Goal: Transaction & Acquisition: Purchase product/service

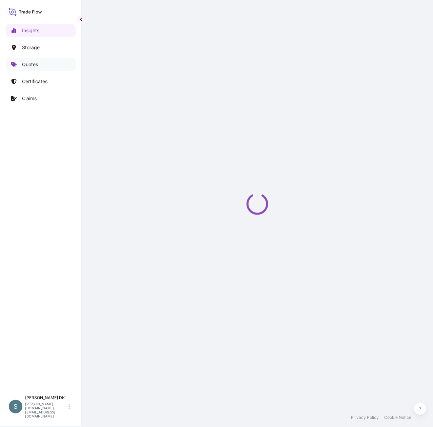
click at [40, 66] on link "Quotes" at bounding box center [41, 65] width 70 height 14
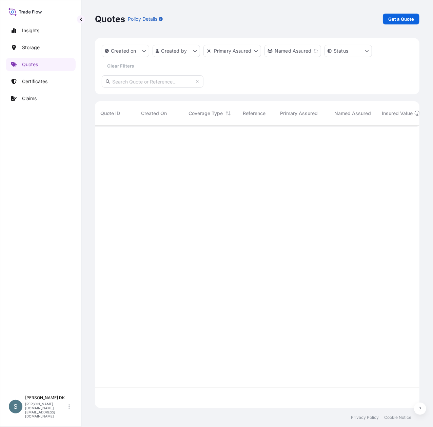
scroll to position [7, 7]
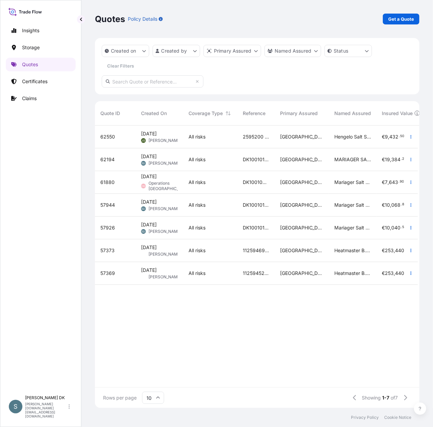
click at [325, 18] on p "Get a Quote" at bounding box center [401, 19] width 26 height 7
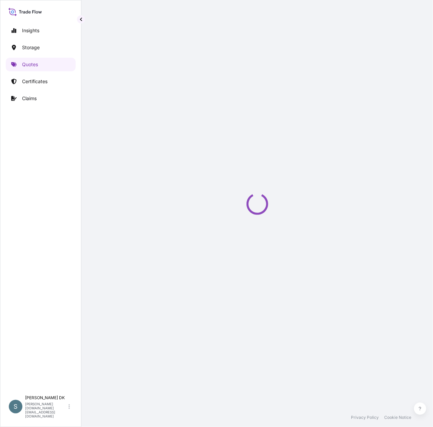
select select "Water"
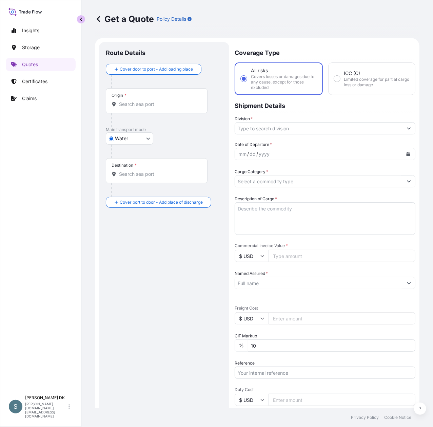
scroll to position [12, 0]
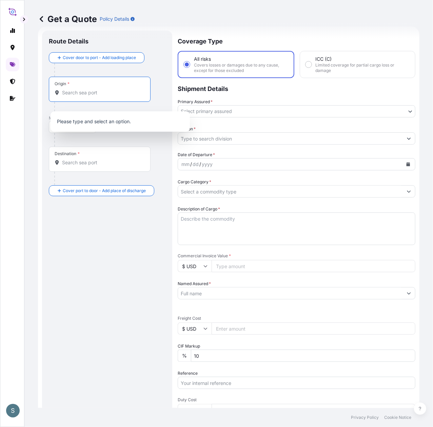
click at [83, 96] on input "Origin *" at bounding box center [102, 92] width 80 height 7
paste input "[GEOGRAPHIC_DATA], [GEOGRAPHIC_DATA]"
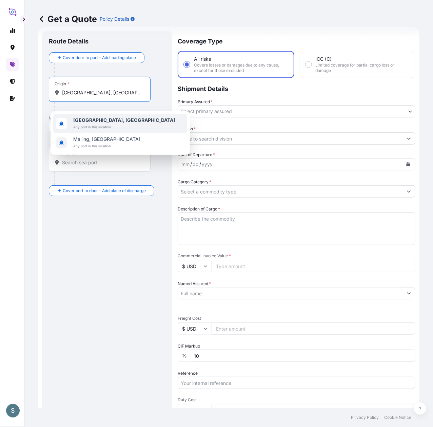
click at [96, 123] on span "[GEOGRAPHIC_DATA], [GEOGRAPHIC_DATA]" at bounding box center [125, 120] width 102 height 7
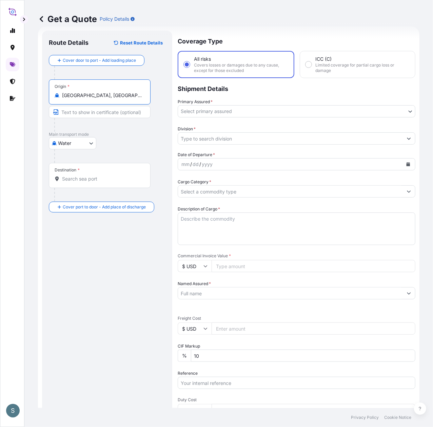
type input "[GEOGRAPHIC_DATA], [GEOGRAPHIC_DATA]"
click at [79, 182] on input "Destination *" at bounding box center [102, 178] width 80 height 7
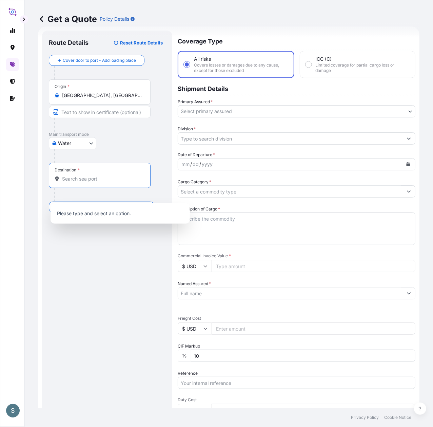
click at [100, 182] on input "Destination *" at bounding box center [102, 178] width 80 height 7
paste input "[GEOGRAPHIC_DATA], [GEOGRAPHIC_DATA]"
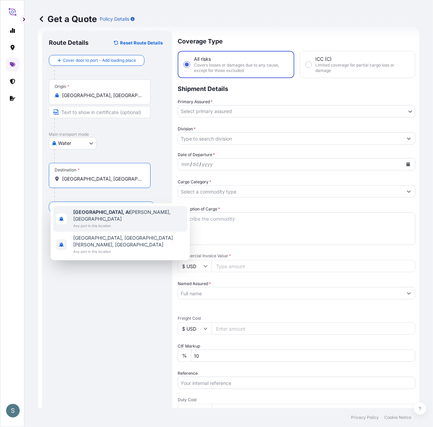
click at [90, 222] on span "Any port in this location" at bounding box center [129, 225] width 111 height 7
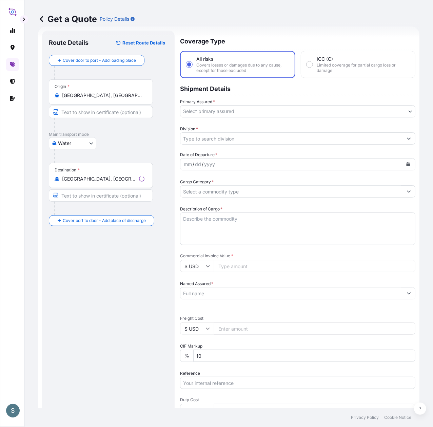
click at [96, 320] on div "Route Details Reset Route Details Cover door to port - Add loading place Place …" at bounding box center [108, 275] width 119 height 477
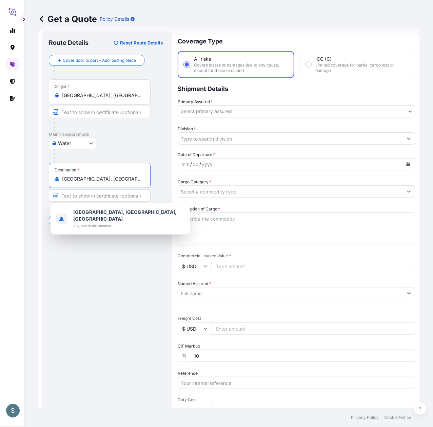
drag, startPoint x: 124, startPoint y: 192, endPoint x: 44, endPoint y: 192, distance: 80.1
click at [44, 192] on div "Route Details Reset Route Details Cover door to port - Add loading place Place …" at bounding box center [107, 276] width 130 height 490
paste input "ALGARY, [GEOGRAPHIC_DATA]"
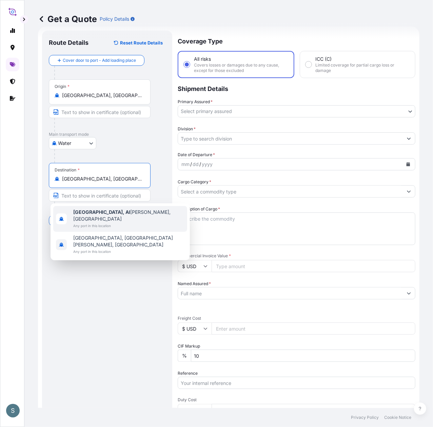
click at [101, 222] on span "Any port in this location" at bounding box center [129, 225] width 111 height 7
type input "[GEOGRAPHIC_DATA], [GEOGRAPHIC_DATA], [GEOGRAPHIC_DATA]"
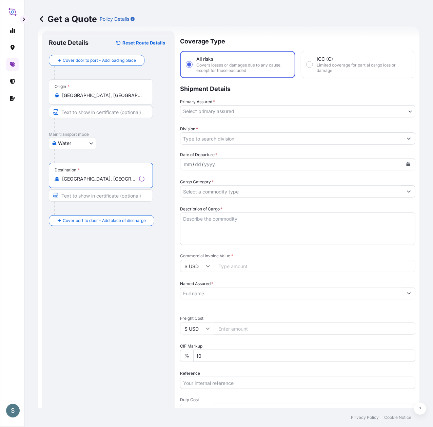
click at [221, 113] on body "1 option available. 0 options available. 2 options available. S Get a Quote Pol…" at bounding box center [216, 213] width 433 height 427
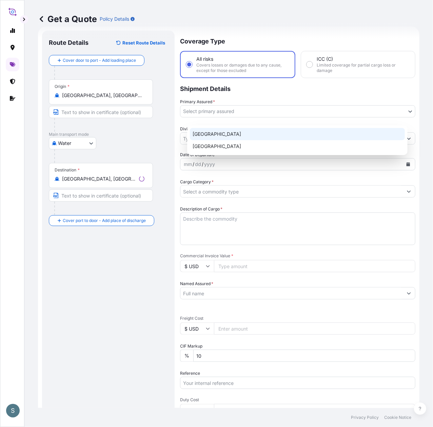
click at [206, 137] on div "[GEOGRAPHIC_DATA]" at bounding box center [297, 134] width 215 height 12
select select "31589"
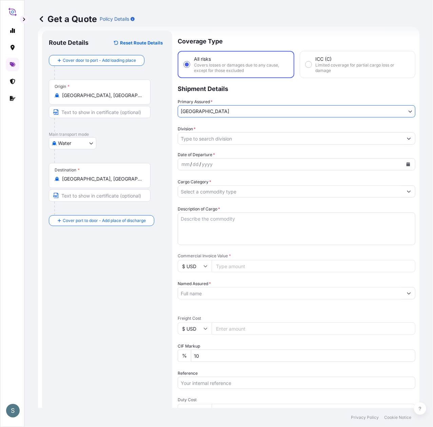
click at [218, 145] on input "Division *" at bounding box center [290, 138] width 225 height 12
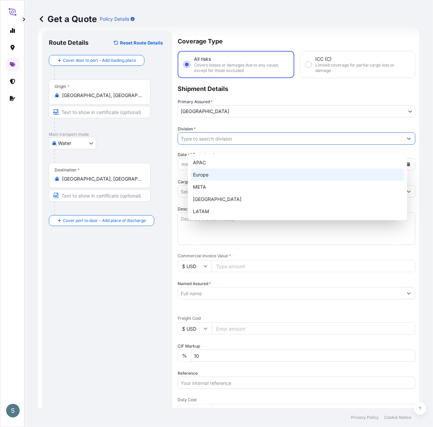
click at [207, 174] on div "Europe" at bounding box center [298, 175] width 214 height 12
type input "Europe"
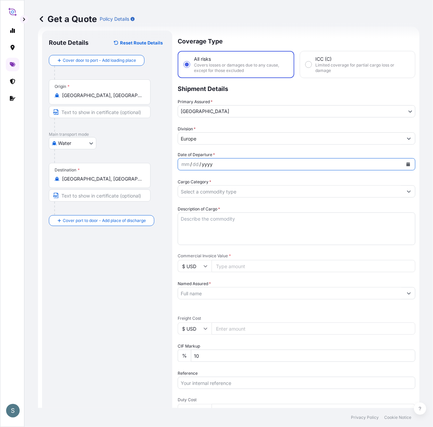
click at [213, 168] on div "yyyy" at bounding box center [207, 164] width 12 height 8
click at [325, 170] on button "Calendar" at bounding box center [408, 164] width 11 height 11
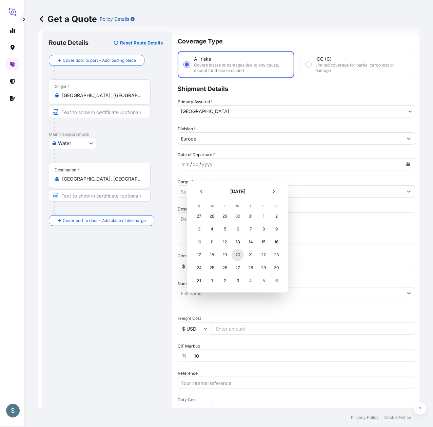
click at [243, 261] on div "20" at bounding box center [238, 255] width 12 height 12
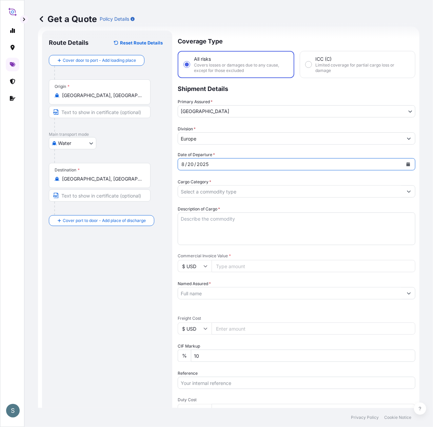
click at [123, 269] on div "Route Details Reset Route Details Cover door to port - Add loading place Place …" at bounding box center [107, 275] width 117 height 477
drag, startPoint x: 185, startPoint y: 18, endPoint x: 232, endPoint y: 67, distance: 67.9
click at [185, 18] on div "Get a Quote Policy Details" at bounding box center [229, 19] width 382 height 11
click at [238, 197] on input "Cargo Category *" at bounding box center [290, 191] width 225 height 12
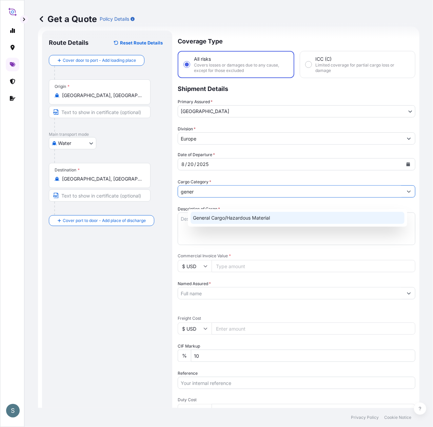
click at [223, 223] on div "General Cargo/Hazardous Material" at bounding box center [298, 218] width 214 height 12
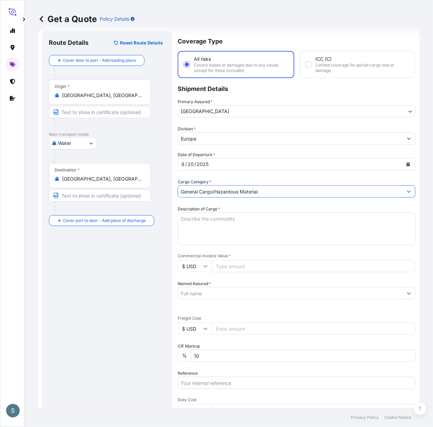
type input "General Cargo/Hazardous Material"
click at [82, 302] on div "Route Details Reset Route Details Cover door to port - Add loading place Place …" at bounding box center [107, 275] width 117 height 477
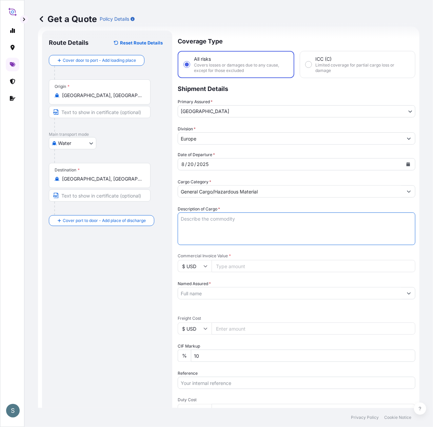
click at [208, 237] on textarea "Description of Cargo *" at bounding box center [297, 228] width 238 height 33
paste textarea "SANAL P, [MEDICAL_DATA], PHARMACEUTICAL QUALITY"
click at [192, 235] on textarea "SANAL P, [MEDICAL_DATA], PHARMACEUTICAL QUALITY" at bounding box center [297, 228] width 238 height 33
type textarea "SANAL P, [MEDICAL_DATA], PHARMACEUTICAL QUALITY"
click at [105, 273] on div "Route Details Reset Route Details Cover door to port - Add loading place Place …" at bounding box center [107, 275] width 117 height 477
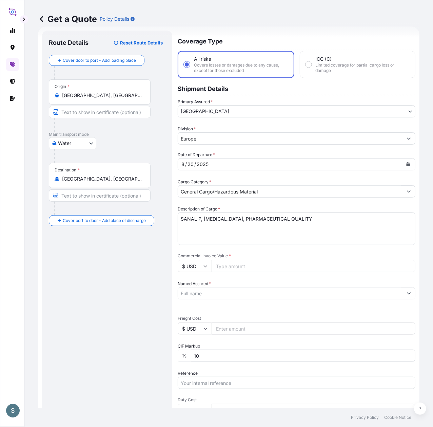
drag, startPoint x: 87, startPoint y: 290, endPoint x: 94, endPoint y: 290, distance: 6.8
click at [87, 290] on div "Route Details Reset Route Details Cover door to port - Add loading place Place …" at bounding box center [107, 275] width 117 height 477
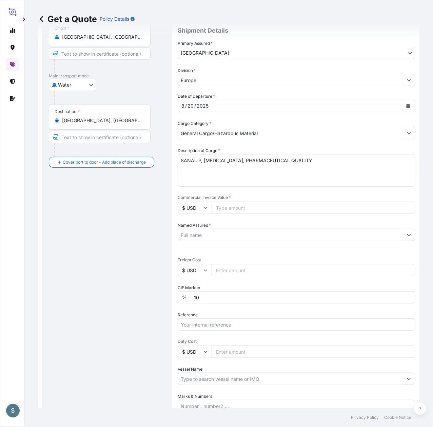
scroll to position [87, 0]
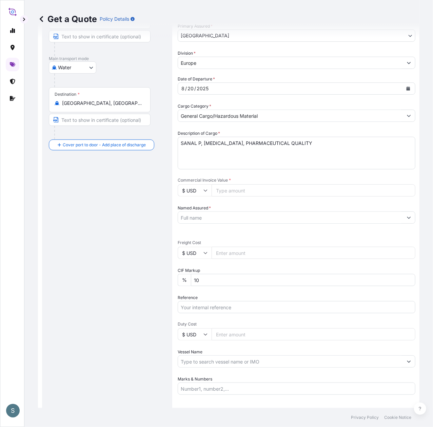
click at [198, 196] on input "$ USD" at bounding box center [195, 190] width 34 height 12
click at [132, 242] on div "Route Details Reset Route Details Cover door to port - Add loading place Place …" at bounding box center [107, 200] width 117 height 477
click at [249, 196] on input "Commercial Invoice Value *" at bounding box center [314, 190] width 204 height 12
click at [246, 196] on input "Commercial Invoice Value *" at bounding box center [314, 190] width 204 height 12
paste input "24402.00"
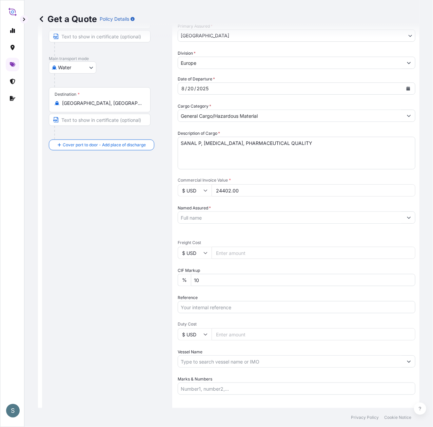
type input "24402.00"
click at [124, 245] on div "Route Details Reset Route Details Cover door to port - Add loading place Place …" at bounding box center [107, 200] width 117 height 477
click at [212, 196] on input "$ USD" at bounding box center [195, 190] width 34 height 12
click at [205, 228] on div "€ EUR" at bounding box center [204, 221] width 28 height 13
type input "€ EUR"
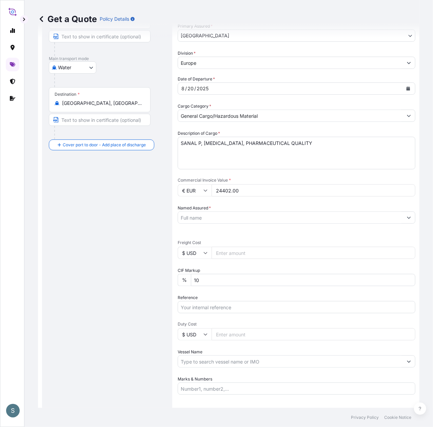
click at [209, 259] on input "$ USD" at bounding box center [195, 253] width 34 height 12
click at [200, 290] on div "€ EUR" at bounding box center [204, 286] width 28 height 13
type input "€ EUR"
click at [98, 270] on div "Route Details Reset Route Details Cover door to port - Add loading place Place …" at bounding box center [107, 200] width 117 height 477
click at [219, 224] on input "Named Assured *" at bounding box center [290, 217] width 225 height 12
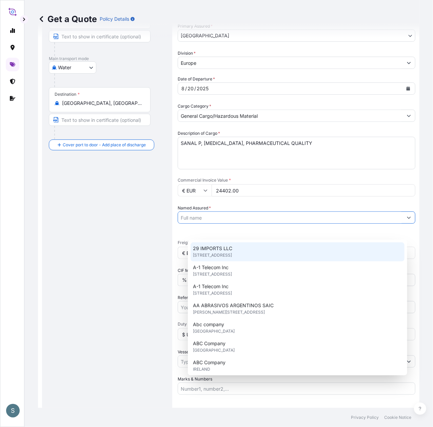
click at [211, 224] on input "Named Assured *" at bounding box center [290, 217] width 225 height 12
paste input "Mariager Salt Specialties A/S"
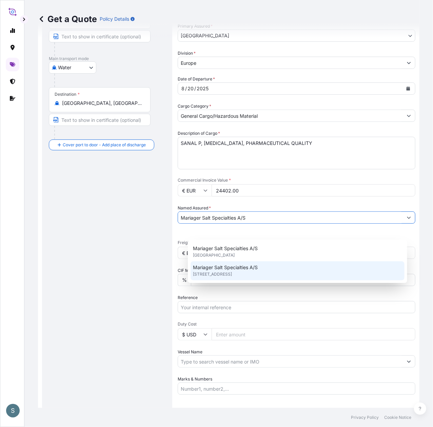
click at [216, 272] on span "[STREET_ADDRESS]" at bounding box center [212, 274] width 39 height 7
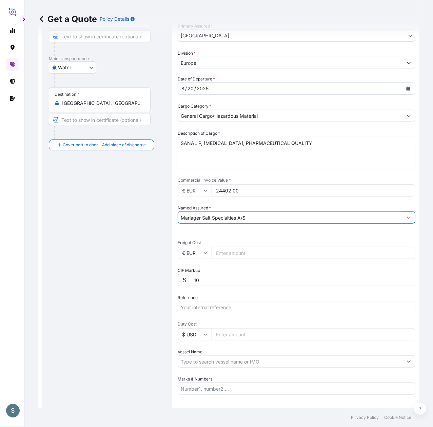
type input "Mariager Salt Specialties A/S"
click at [115, 272] on div "Route Details Reset Route Details Cover door to port - Add loading place Place …" at bounding box center [107, 200] width 117 height 477
click at [228, 259] on input "Freight Cost" at bounding box center [314, 253] width 204 height 12
paste input "10062.59"
type input "10062.59"
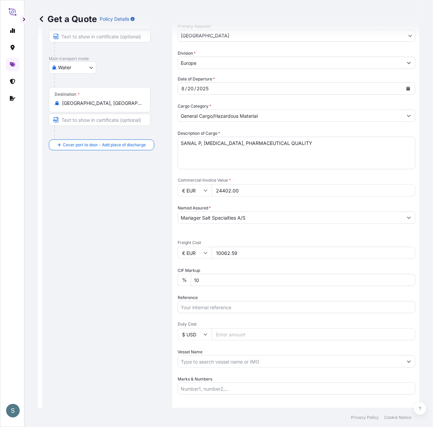
click at [148, 300] on div "Route Details Reset Route Details Cover door to port - Add loading place Place …" at bounding box center [107, 200] width 117 height 477
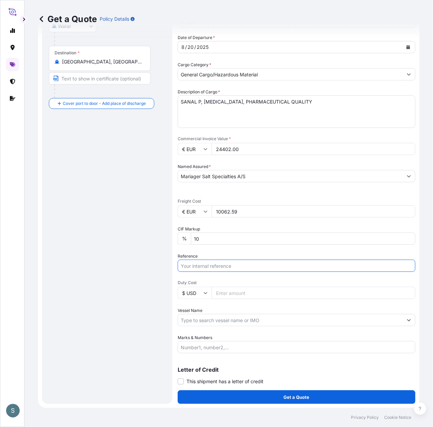
click at [219, 260] on input "Reference" at bounding box center [297, 266] width 238 height 12
paste input "DK1001020061 2599702"
click at [227, 261] on input "DK1001020061 2599702" at bounding box center [297, 266] width 238 height 12
type input "DK1001020061 - 2599702"
click at [161, 289] on div "Route Details Reset Route Details Cover door to port - Add loading place Place …" at bounding box center [107, 158] width 117 height 477
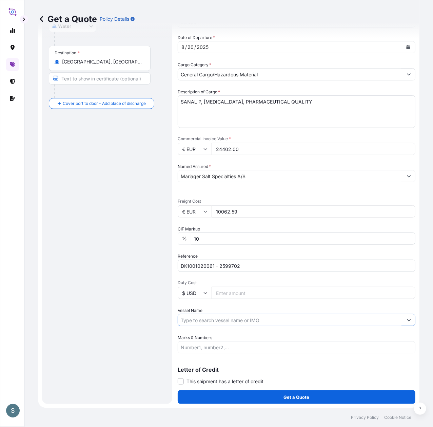
click at [192, 314] on input "Vessel Name" at bounding box center [290, 320] width 225 height 12
paste input "VALENCIA EXPRESS"
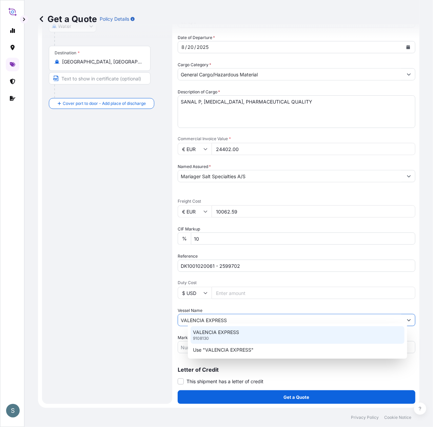
click at [217, 320] on p "VALENCIA EXPRESS" at bounding box center [216, 332] width 46 height 7
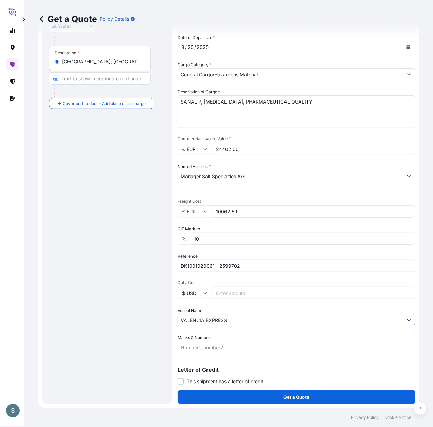
type input "VALENCIA EXPRESS"
click at [115, 320] on div "Route Details Reset Route Details Cover door to port - Add loading place Place …" at bounding box center [107, 158] width 117 height 477
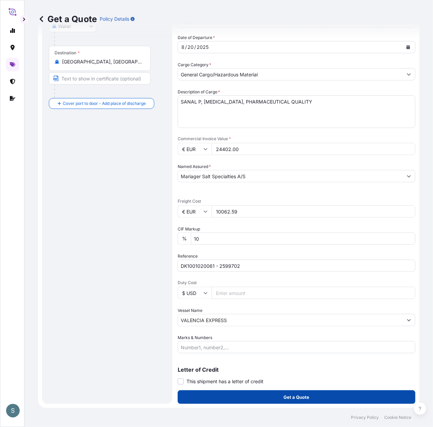
click at [267, 320] on button "Get a Quote" at bounding box center [297, 397] width 238 height 14
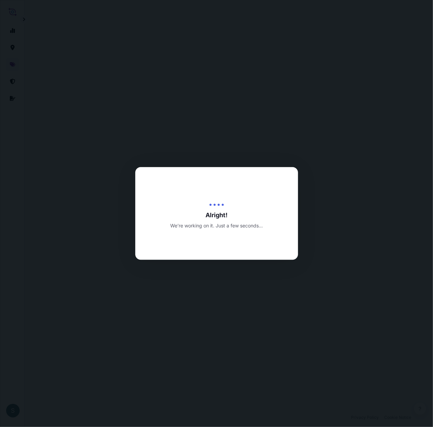
select select "Water"
select select "31589"
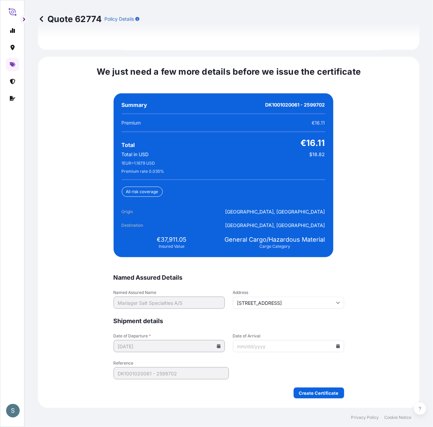
scroll to position [1612, 0]
click at [256, 320] on input "Date of Arrival" at bounding box center [288, 346] width 111 height 12
drag, startPoint x: 159, startPoint y: 234, endPoint x: 186, endPoint y: 234, distance: 27.1
click at [186, 235] on div "€37,911.05 Insured Value" at bounding box center [172, 242] width 100 height 14
copy span "37,911.05"
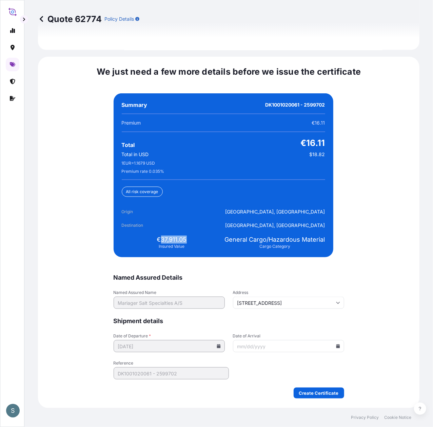
click at [217, 201] on div "Summary DK1001020061 - 2599702 Premium €16.11 Total €16.11 Total in USD $18.82 …" at bounding box center [224, 175] width 220 height 164
drag, startPoint x: 183, startPoint y: 232, endPoint x: 157, endPoint y: 235, distance: 25.3
click at [157, 235] on span "€37,911.05" at bounding box center [172, 239] width 30 height 8
copy span "37,911.05"
click at [325, 320] on input "Date of Arrival" at bounding box center [288, 346] width 111 height 12
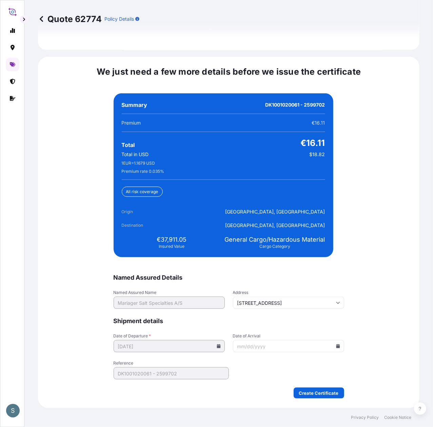
click at [325, 320] on input "Date of Arrival" at bounding box center [288, 346] width 111 height 12
click at [325, 320] on icon at bounding box center [338, 346] width 4 height 4
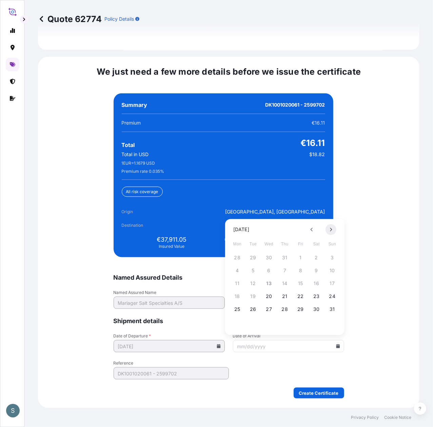
click at [325, 228] on icon at bounding box center [331, 229] width 3 height 4
click at [254, 295] on button "23" at bounding box center [253, 296] width 11 height 11
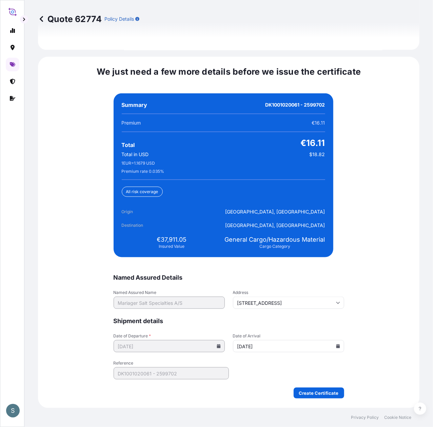
type input "[DATE]"
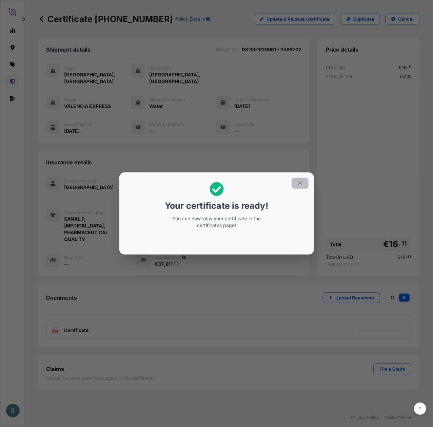
click at [302, 185] on icon "button" at bounding box center [300, 183] width 6 height 6
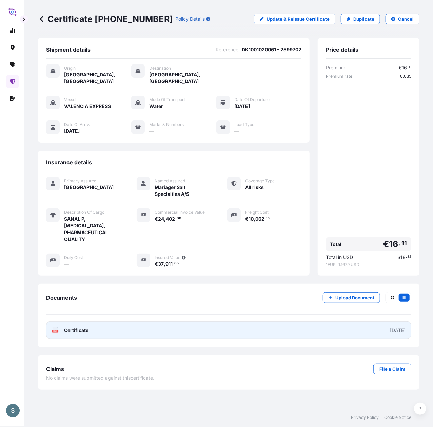
click at [143, 320] on link "PDF Certificate [DATE]" at bounding box center [228, 330] width 365 height 18
